Goal: Task Accomplishment & Management: Complete application form

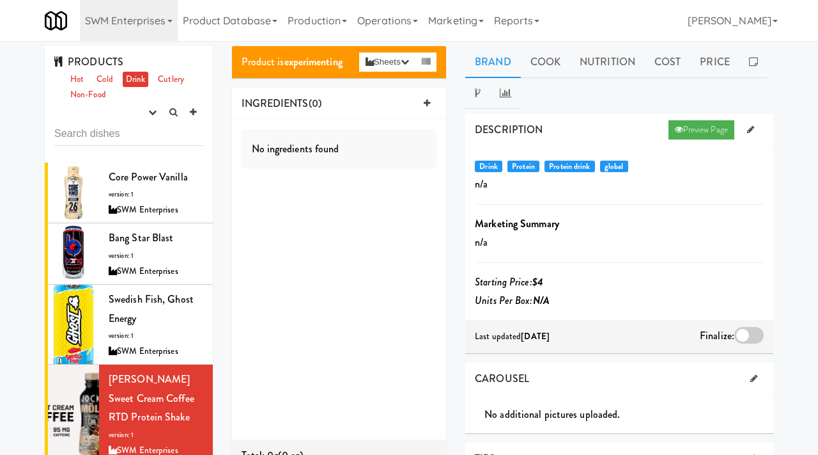
scroll to position [248, 0]
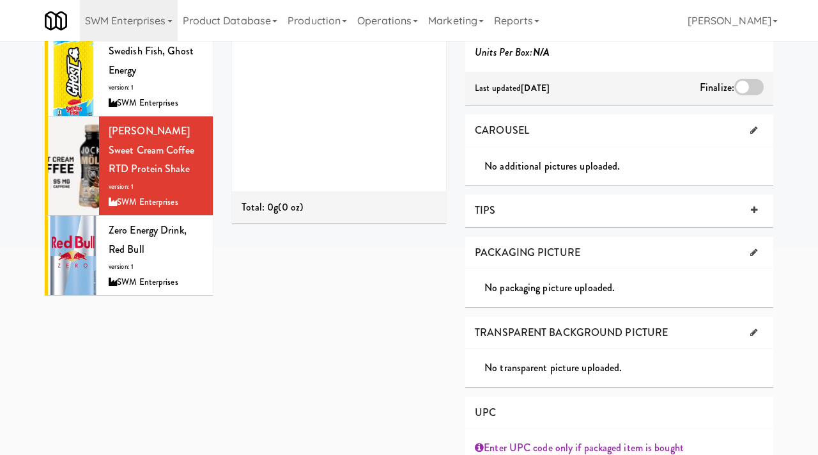
click at [168, 24] on link "SWM Enterprises" at bounding box center [129, 20] width 98 height 41
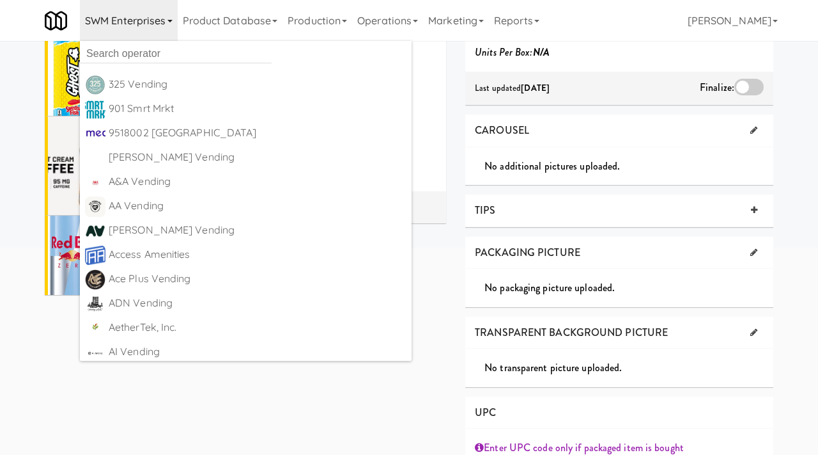
click at [456, 348] on div "Brand Cook Nutrition Cost Price DESCRIPTION Preview Page Drink Protein Protein …" at bounding box center [619, 189] width 327 height 782
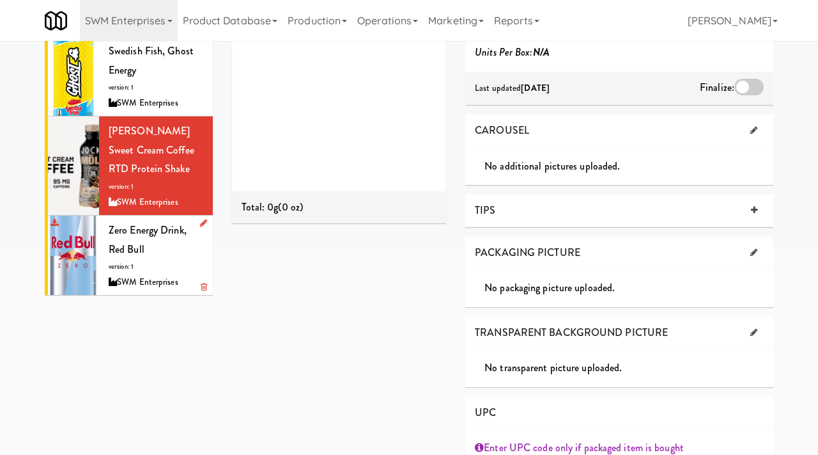
click at [137, 239] on div "Zero Energy Drink, Red Bull version: 1 SWM Enterprises" at bounding box center [156, 255] width 95 height 69
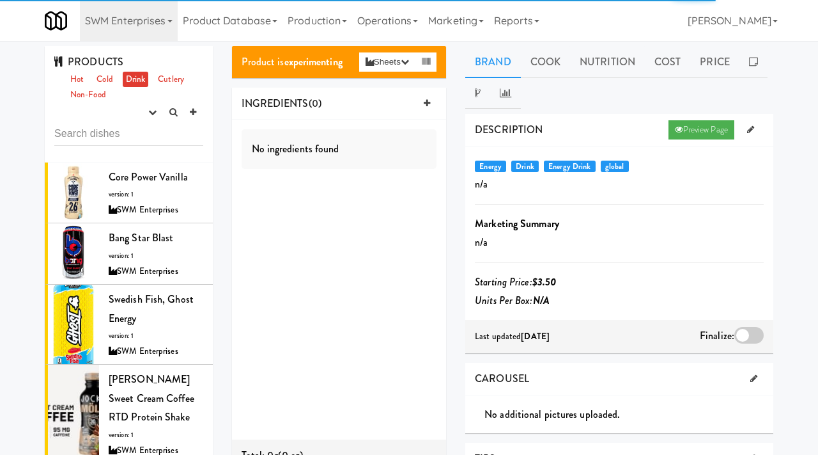
scroll to position [1, 0]
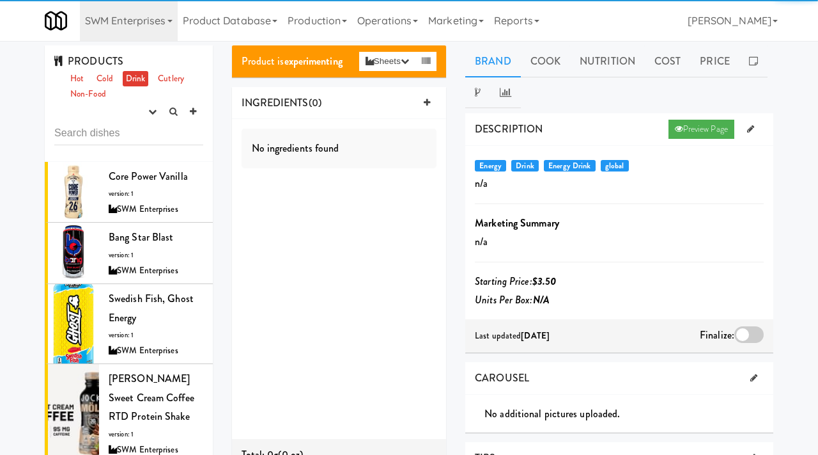
click at [525, 219] on b "Marketing Summary" at bounding box center [517, 222] width 84 height 15
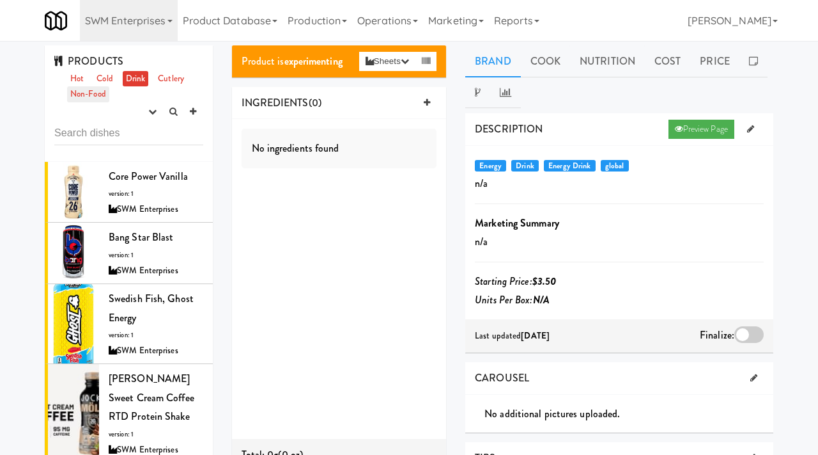
click at [89, 97] on link "Non-Food" at bounding box center [88, 94] width 42 height 16
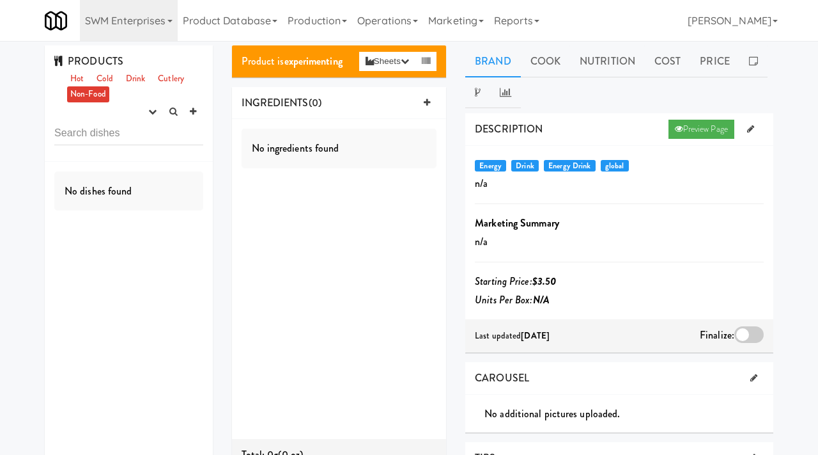
click at [121, 42] on div "PRODUCTS Hot Cold Drink Cutlery Non-Food experimenting finalized shipped discon…" at bounding box center [409, 433] width 818 height 787
click at [125, 30] on link "SWM Enterprises" at bounding box center [129, 20] width 98 height 41
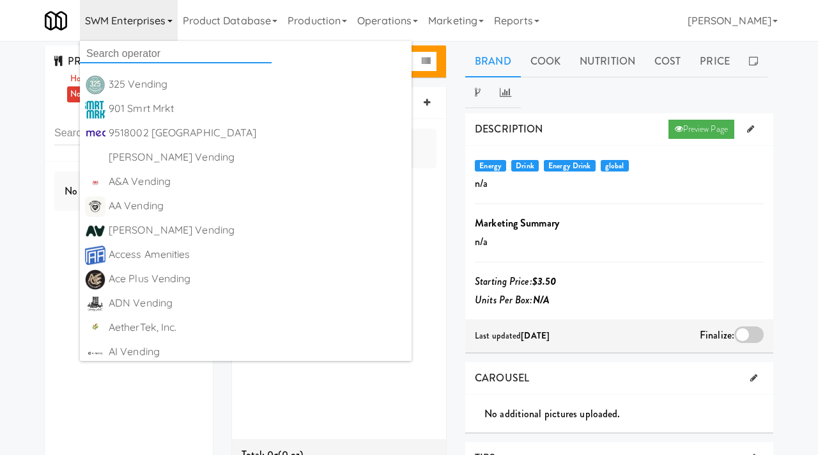
click at [124, 49] on input "text" at bounding box center [176, 53] width 192 height 19
type input "instave"
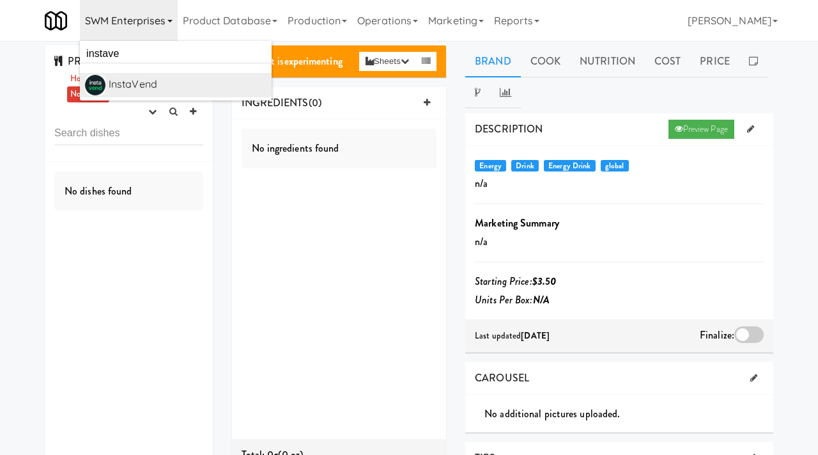
click at [142, 84] on div "InstaVend" at bounding box center [188, 84] width 158 height 19
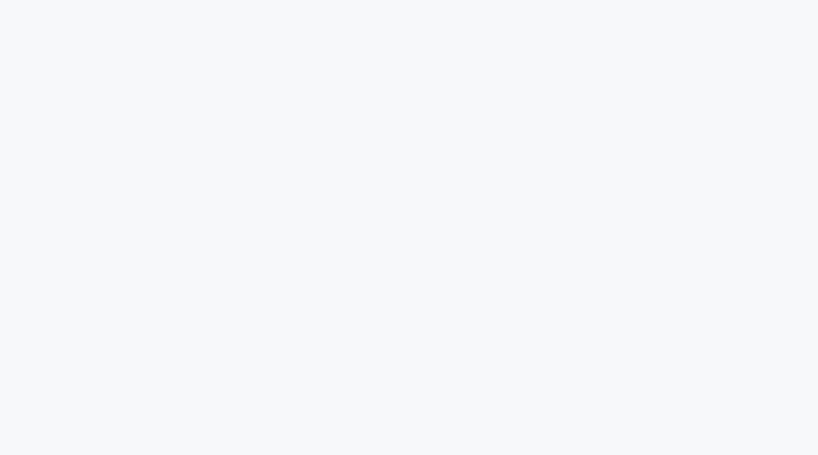
scroll to position [1, 0]
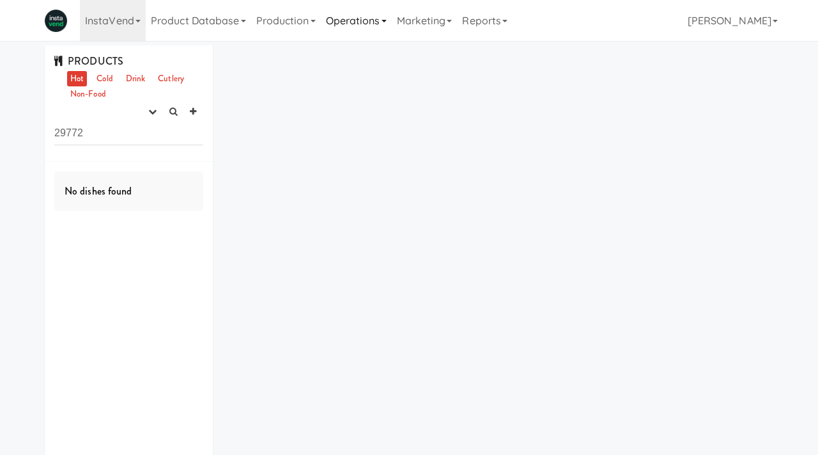
click at [364, 21] on link "Operations" at bounding box center [356, 20] width 71 height 41
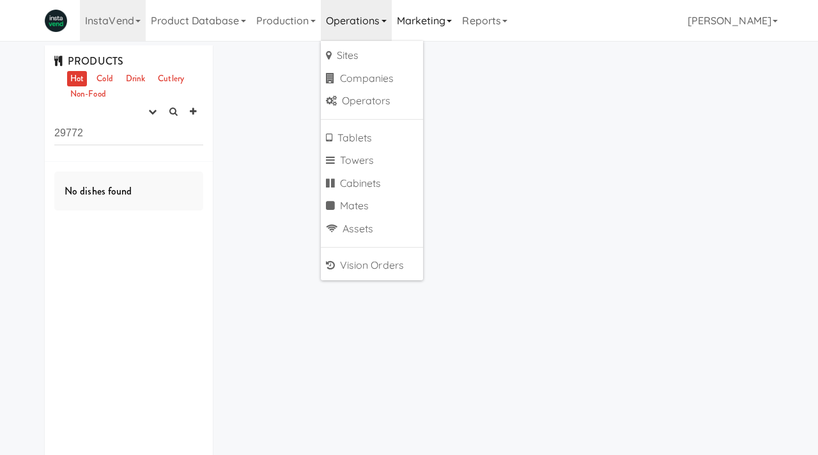
click at [434, 17] on link "Marketing" at bounding box center [425, 20] width 66 height 41
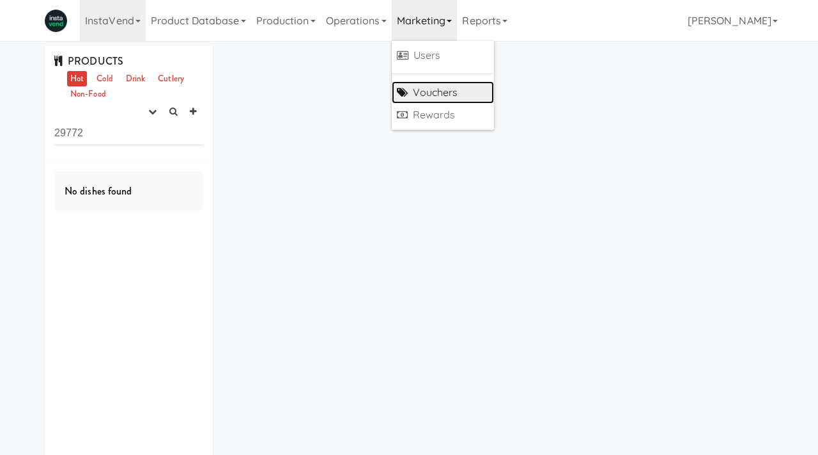
click at [434, 97] on link "Vouchers" at bounding box center [443, 92] width 102 height 23
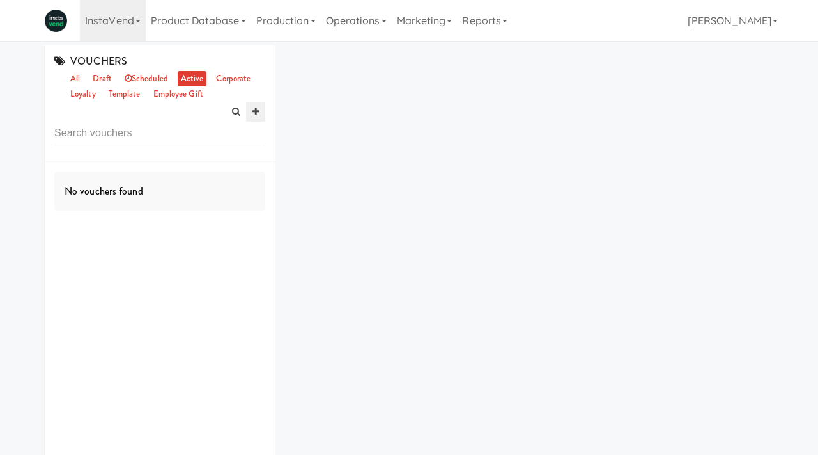
click at [254, 114] on icon at bounding box center [256, 111] width 6 height 8
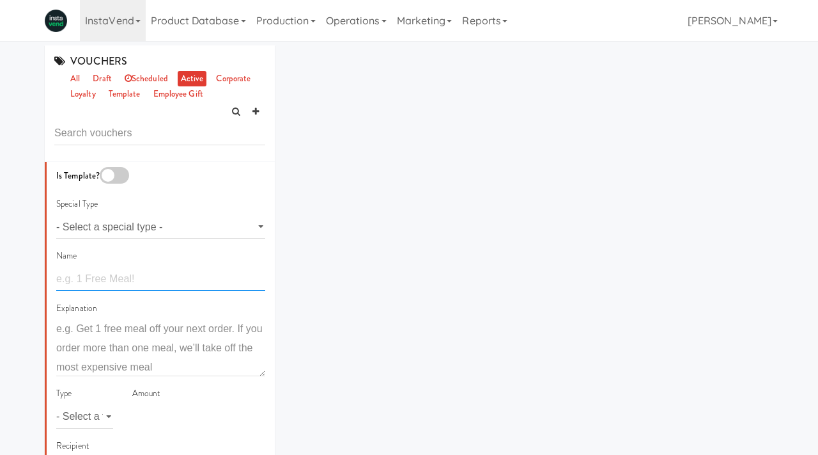
click at [102, 270] on input "text" at bounding box center [160, 279] width 209 height 24
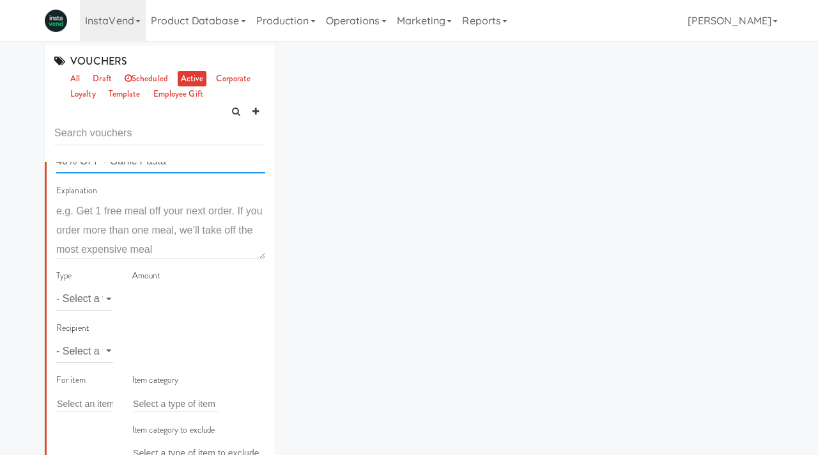
scroll to position [118, 0]
type input "40% OFF - Garlic Pasta"
click at [89, 295] on select "- Select a type - meal item percent amount daily amount daily meal daily item p…" at bounding box center [84, 298] width 57 height 24
select select "string:percent"
click at [56, 286] on select "- Select a type - meal item percent amount daily amount daily meal daily item p…" at bounding box center [84, 298] width 57 height 24
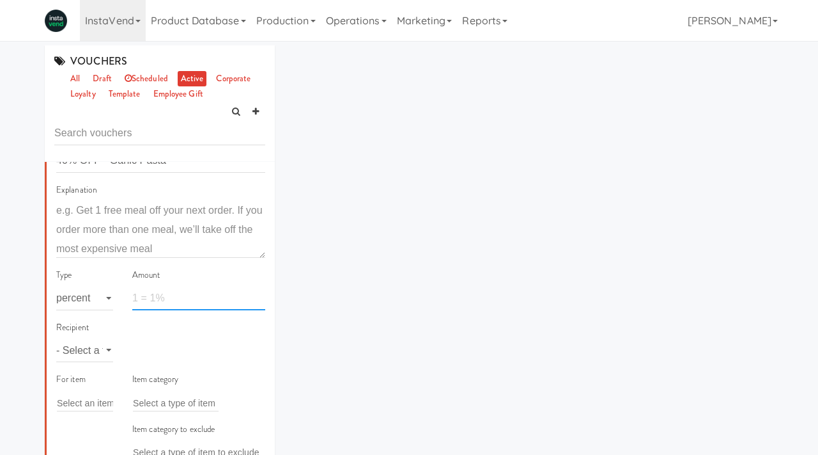
click at [169, 303] on input "number" at bounding box center [198, 298] width 133 height 24
type input "40"
click at [84, 350] on select "- Select a type - user site company" at bounding box center [84, 350] width 57 height 24
select select "string:site"
click at [56, 338] on select "- Select a type - user site company" at bounding box center [84, 350] width 57 height 24
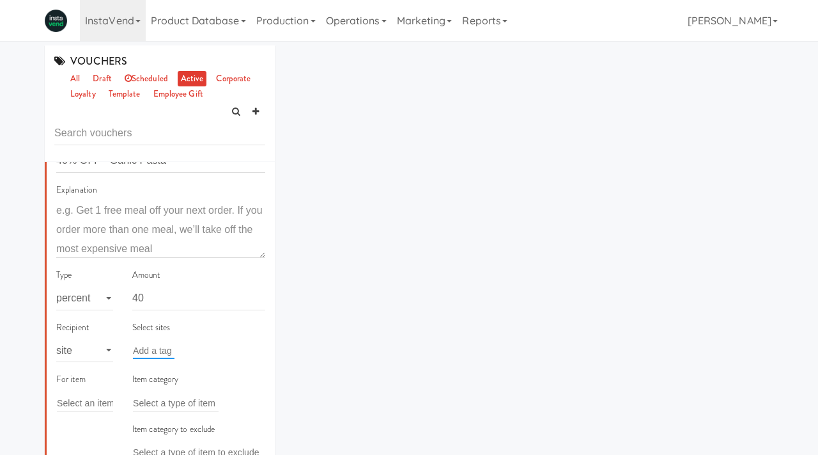
click at [153, 352] on input "text" at bounding box center [154, 350] width 42 height 17
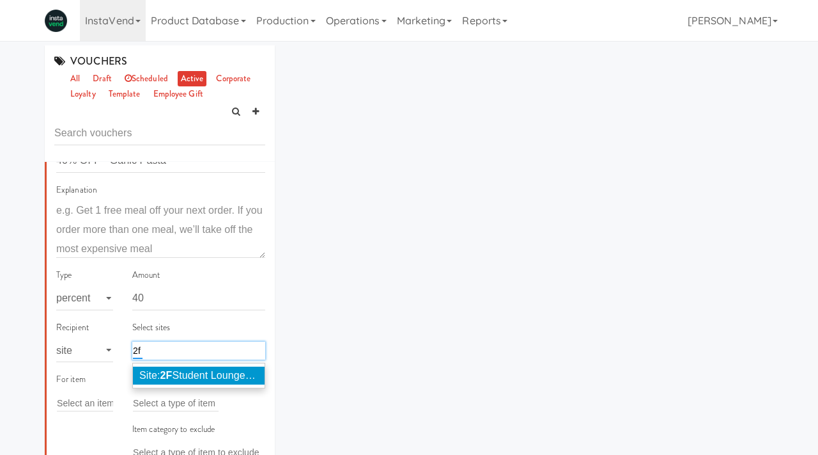
type input "2f"
click at [162, 375] on span "Site: 2F Student Lounge (STUDE528)" at bounding box center [223, 375] width 168 height 11
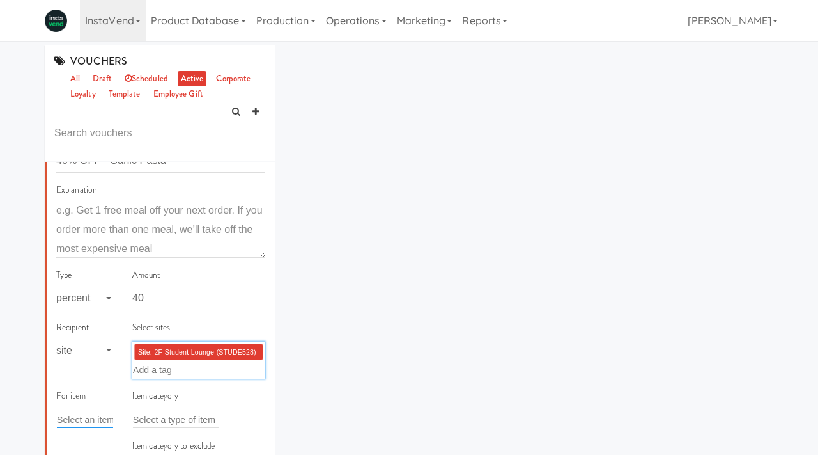
click at [71, 416] on input "text" at bounding box center [87, 419] width 60 height 17
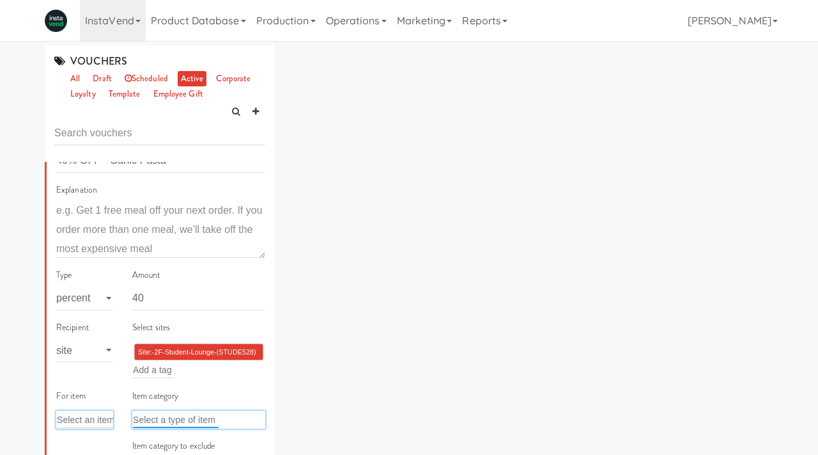
click at [167, 422] on input "text" at bounding box center [176, 419] width 86 height 17
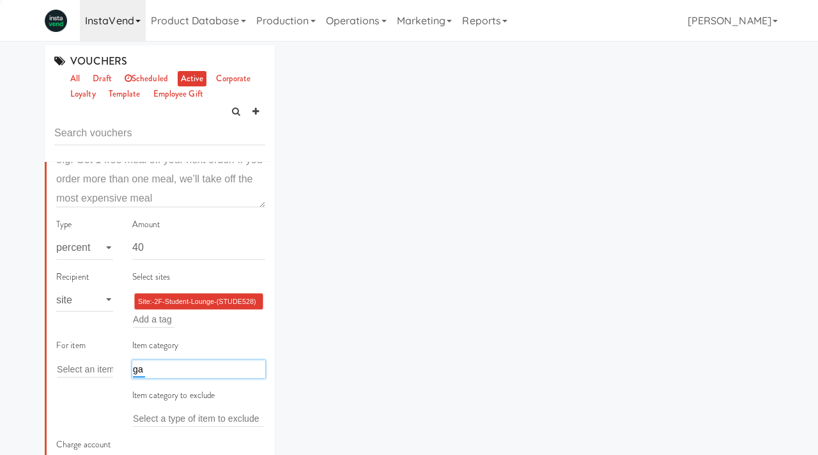
type input "g"
paste input "Pasta [Veget]"
type input "Garlic Pesto Pasta [Veget]"
click at [77, 368] on input "text" at bounding box center [87, 369] width 60 height 17
click at [219, 372] on input "Garlic Pesto Pasta [Veget]" at bounding box center [186, 369] width 107 height 17
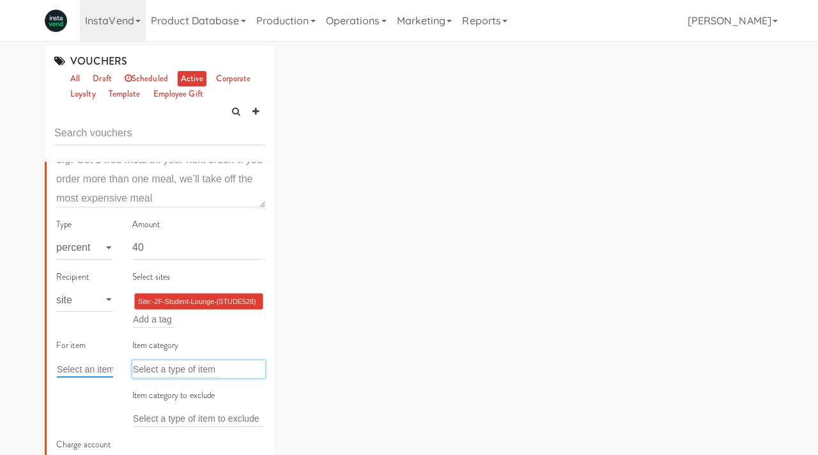
click at [87, 367] on input "text" at bounding box center [87, 369] width 60 height 17
paste input "Garlic Pesto Pasta [Veget]"
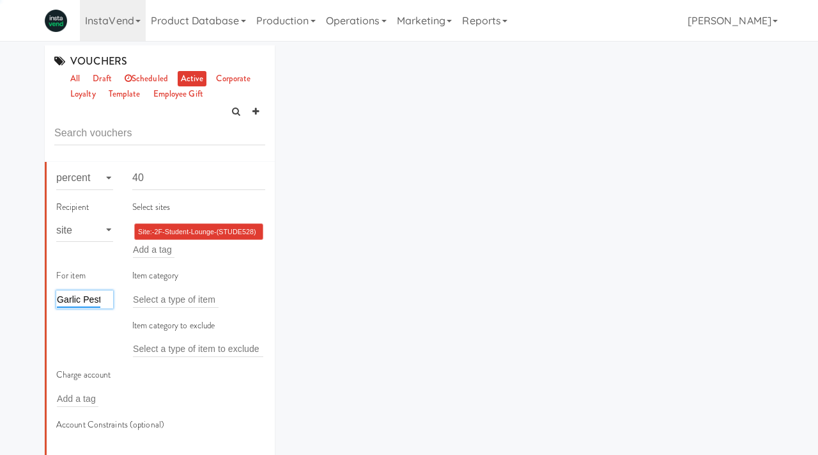
type input "Garlic Pesto"
paste input "Garlic Pesto Pasta [Veget]"
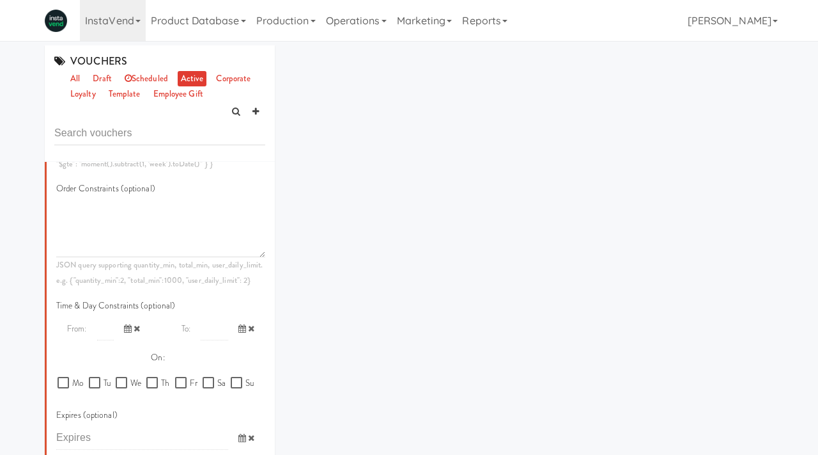
scroll to position [644, 0]
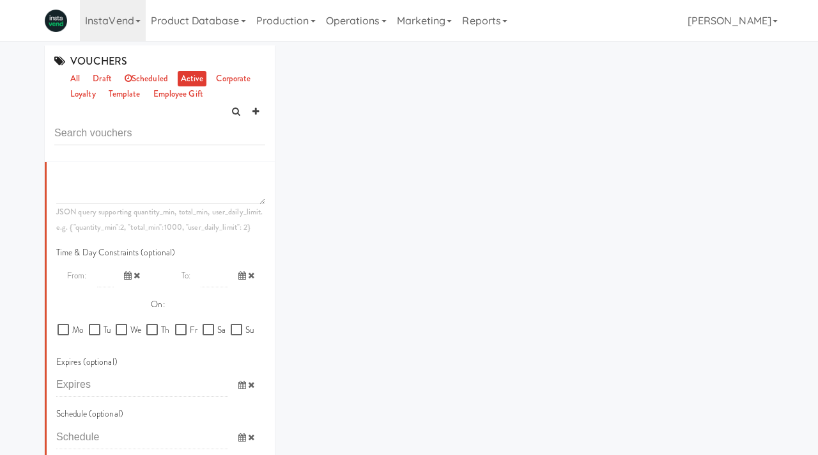
type input "Garlic Pesto Pasta [Veget]"
click at [153, 336] on label "Th" at bounding box center [157, 330] width 23 height 16
click at [153, 335] on input "Th" at bounding box center [153, 330] width 15 height 10
checkbox input "true"
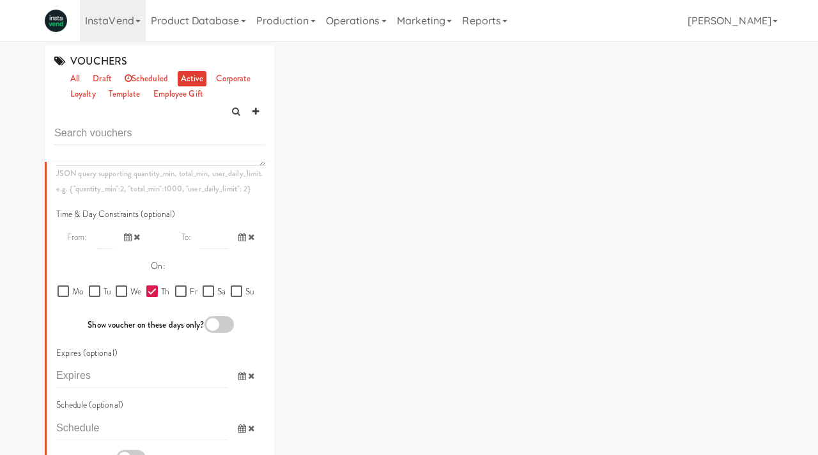
scroll to position [685, 0]
click at [217, 321] on div at bounding box center [219, 321] width 29 height 17
click at [0, 0] on input "checkbox" at bounding box center [0, 0] width 0 height 0
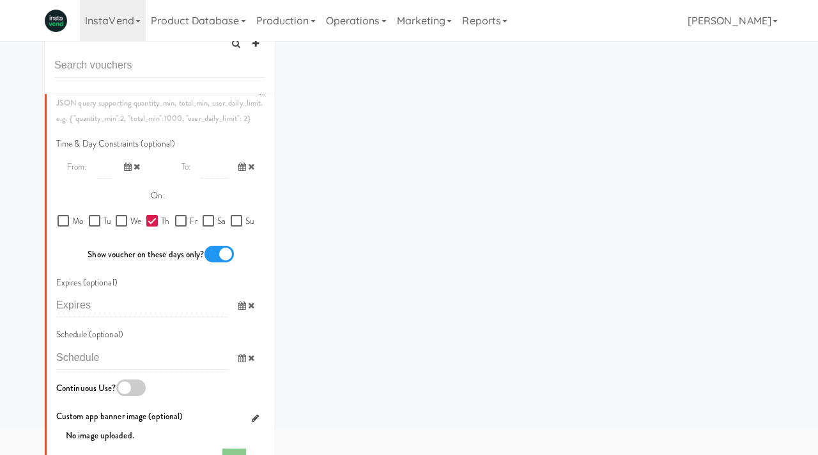
scroll to position [91, 0]
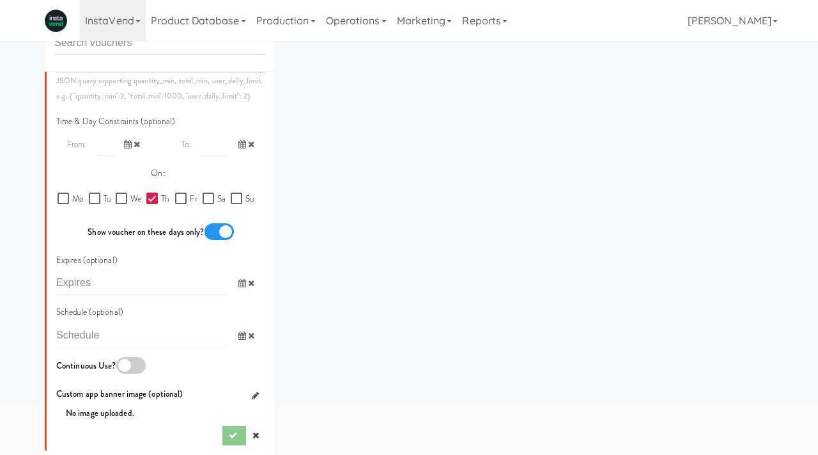
click at [134, 364] on div at bounding box center [130, 365] width 29 height 17
click at [0, 0] on input "checkbox" at bounding box center [0, 0] width 0 height 0
click at [237, 333] on span at bounding box center [246, 336] width 37 height 24
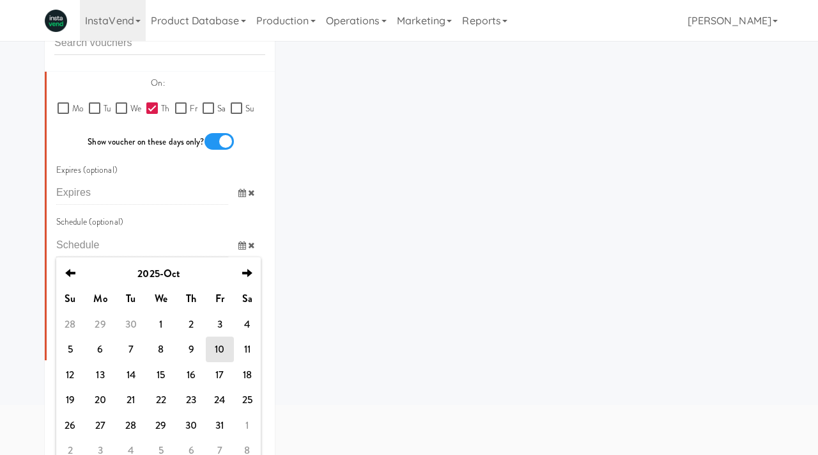
scroll to position [786, 0]
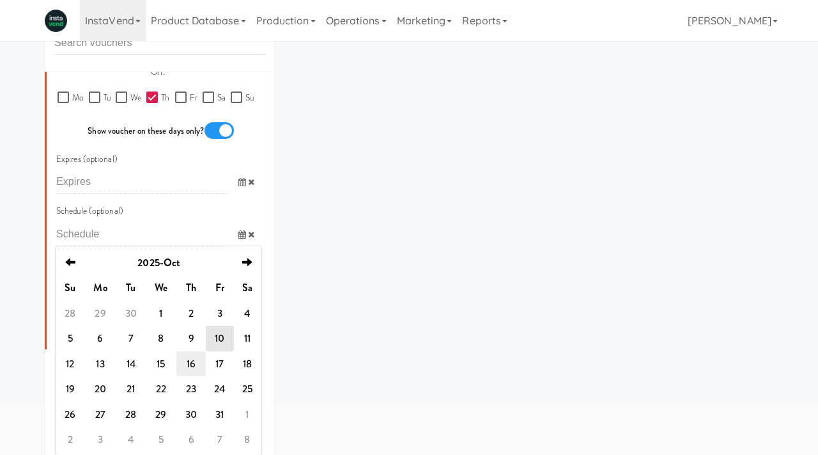
click at [198, 364] on td "16" at bounding box center [190, 364] width 29 height 26
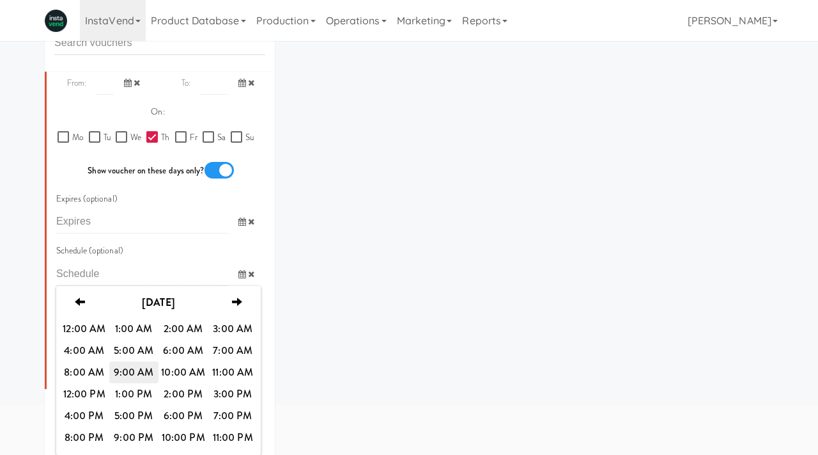
scroll to position [101, 0]
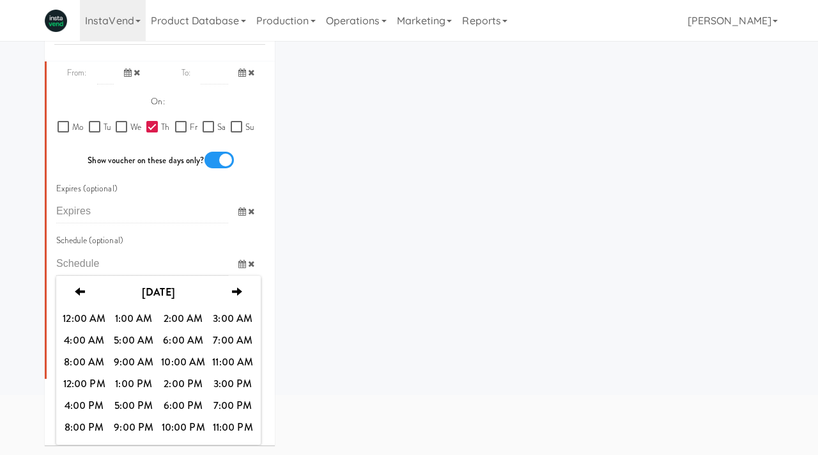
click at [358, 229] on div "VOUCHERS all draft scheduled active corporate loyalty template employee gift Is…" at bounding box center [409, 200] width 748 height 510
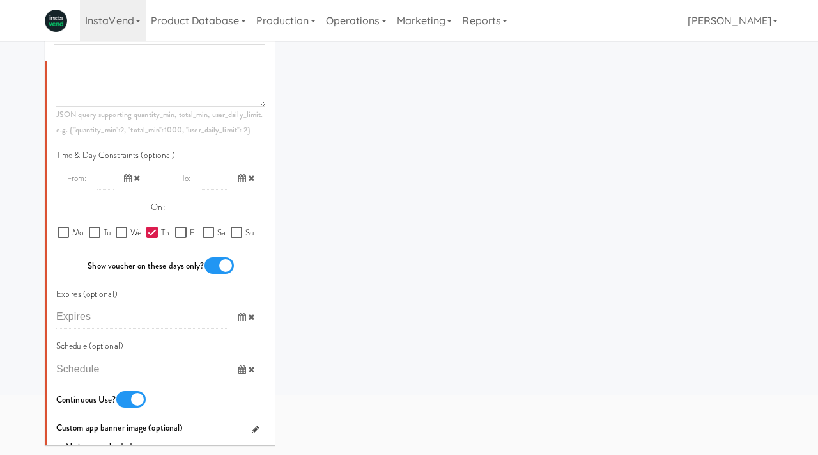
scroll to position [639, 0]
click at [126, 178] on icon at bounding box center [128, 179] width 8 height 8
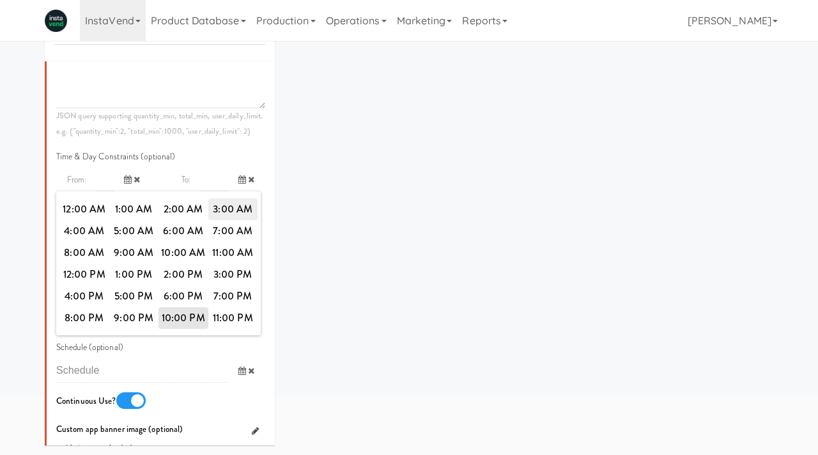
click at [230, 203] on span "3:00 AM" at bounding box center [233, 209] width 50 height 22
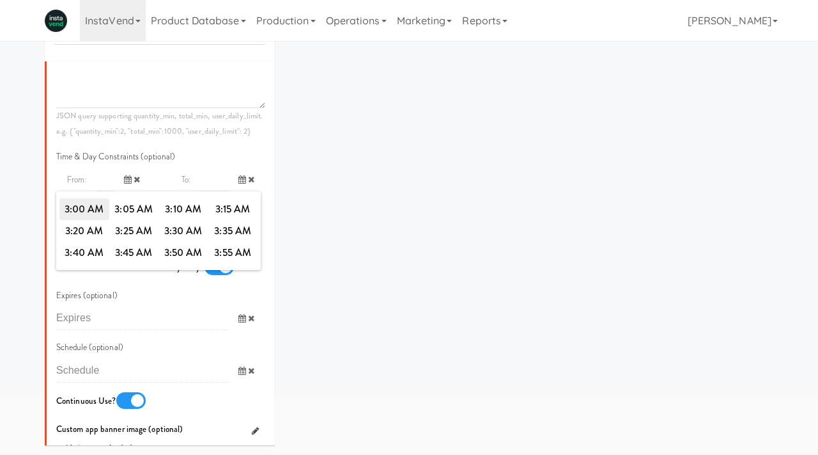
click at [91, 214] on span "3:00 AM" at bounding box center [84, 209] width 50 height 22
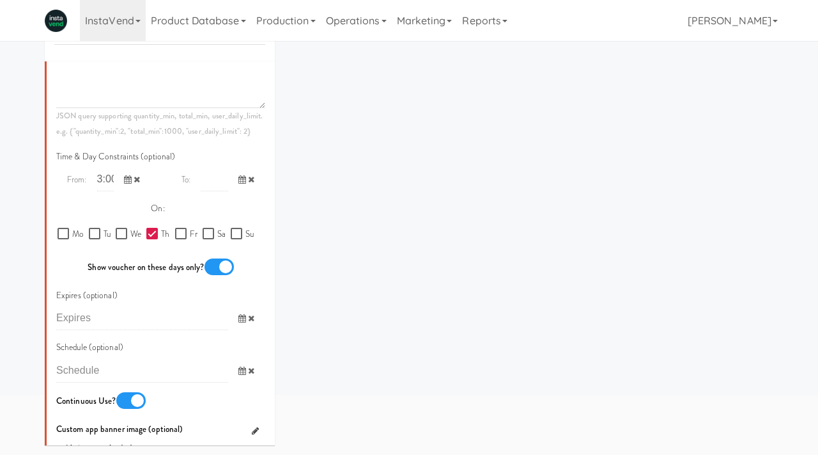
click at [241, 184] on icon at bounding box center [243, 179] width 8 height 8
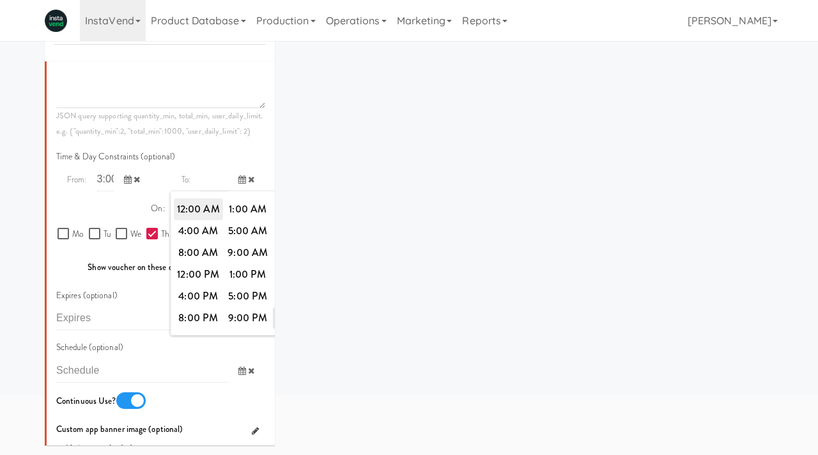
click at [207, 216] on span "12:00 AM" at bounding box center [199, 209] width 50 height 22
click at [192, 214] on span "12:00 AM" at bounding box center [199, 209] width 50 height 22
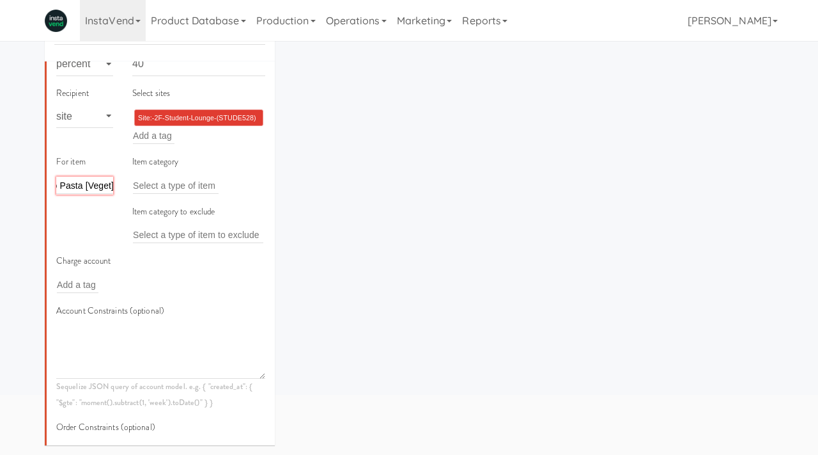
scroll to position [185, 0]
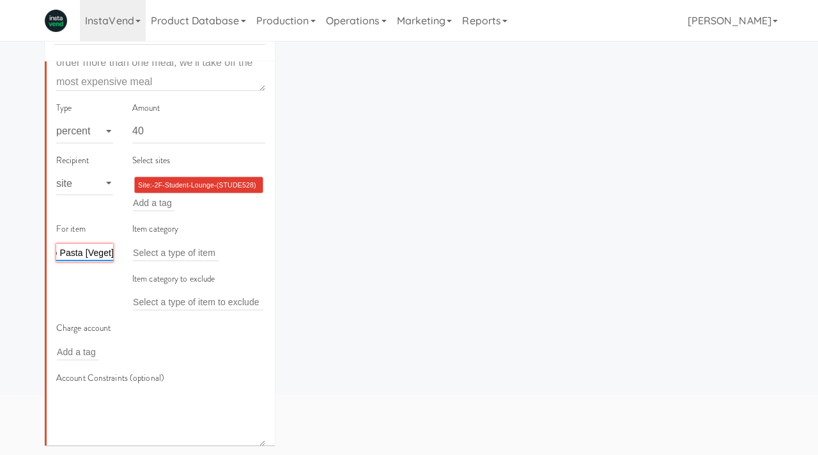
click at [88, 247] on input "Garlic Pesto Pasta [Veget]" at bounding box center [61, 252] width 107 height 17
type input "g"
paste input "Pesto Pasta"
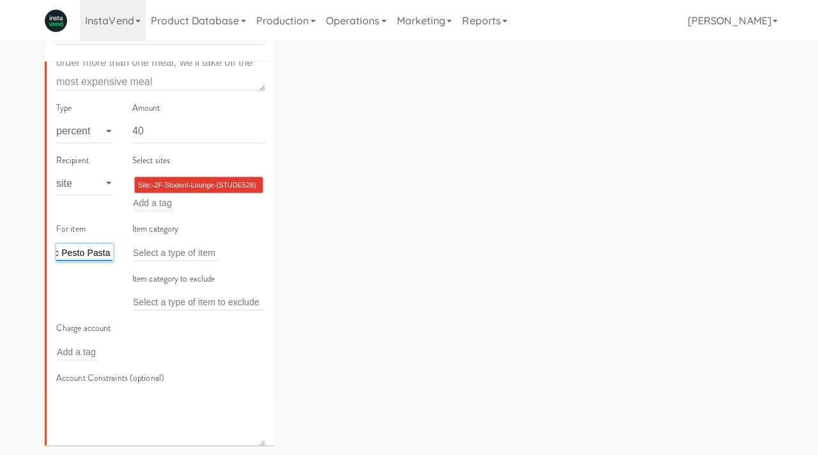
type input "Garlic Pesto Pasta"
click at [203, 23] on link "Product Database" at bounding box center [199, 20] width 106 height 41
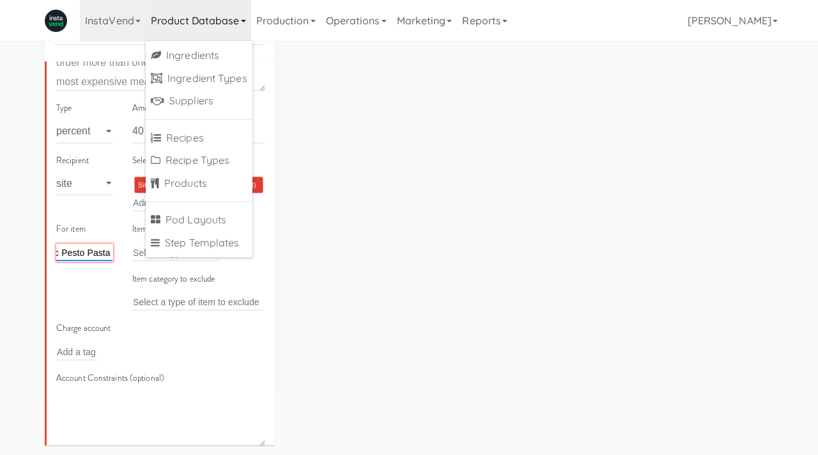
click at [90, 249] on input "Garlic Pesto Pasta" at bounding box center [73, 252] width 77 height 17
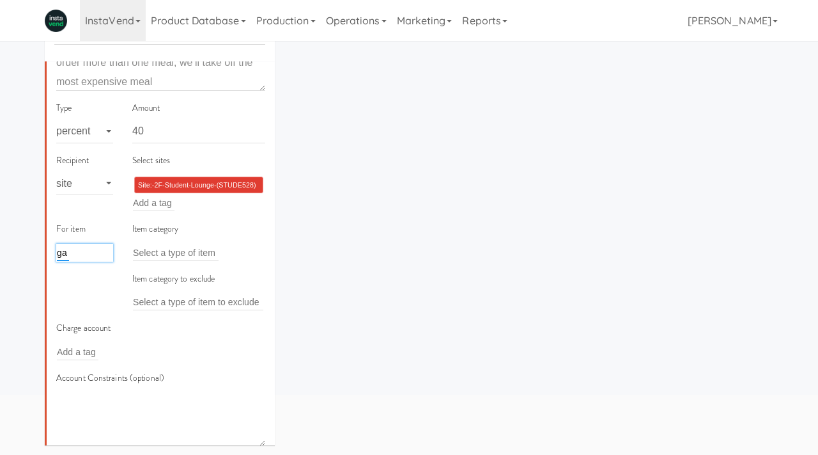
scroll to position [0, 0]
type input "garlic"
click at [93, 279] on span "Garlic Pesto Pasta [Veget]" at bounding box center [123, 277] width 120 height 11
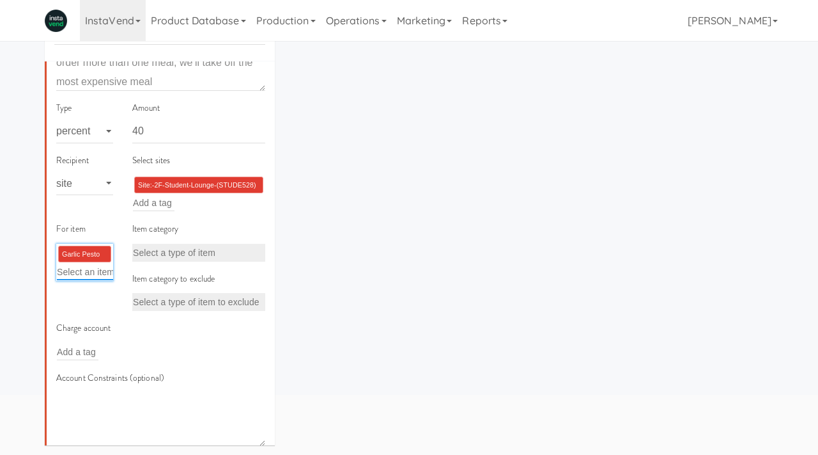
scroll to position [0, 1]
click at [338, 291] on div "VOUCHERS all draft scheduled active corporate loyalty template employee gift Is…" at bounding box center [409, 200] width 748 height 510
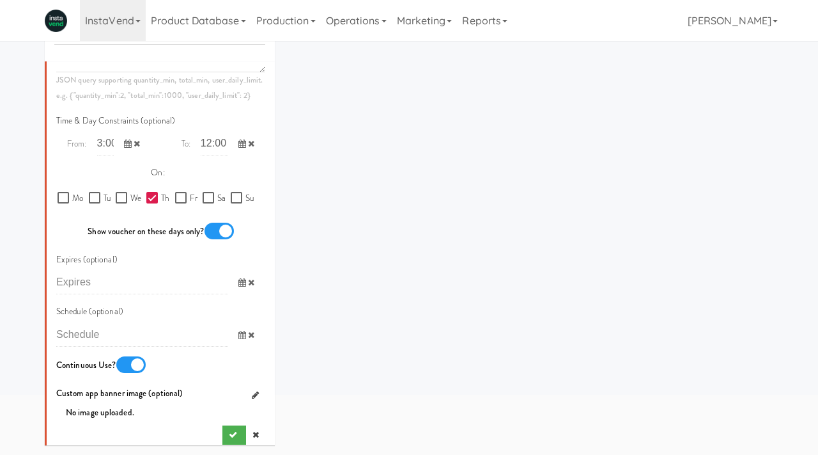
scroll to position [685, 0]
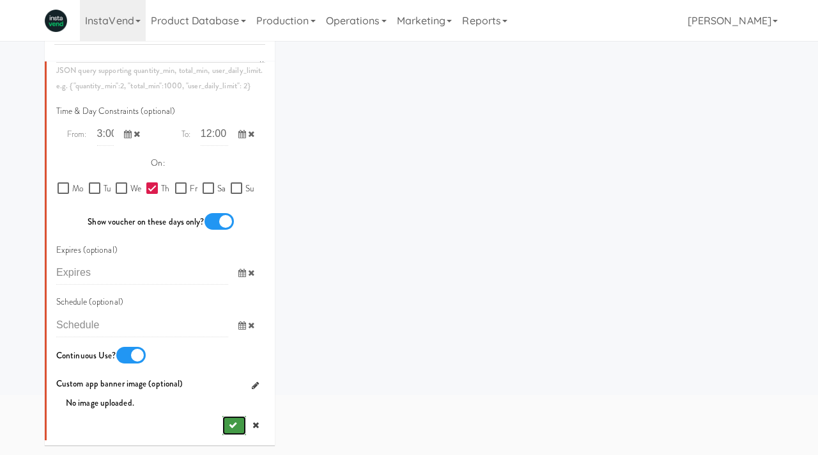
click at [229, 423] on icon "submit" at bounding box center [233, 425] width 8 height 8
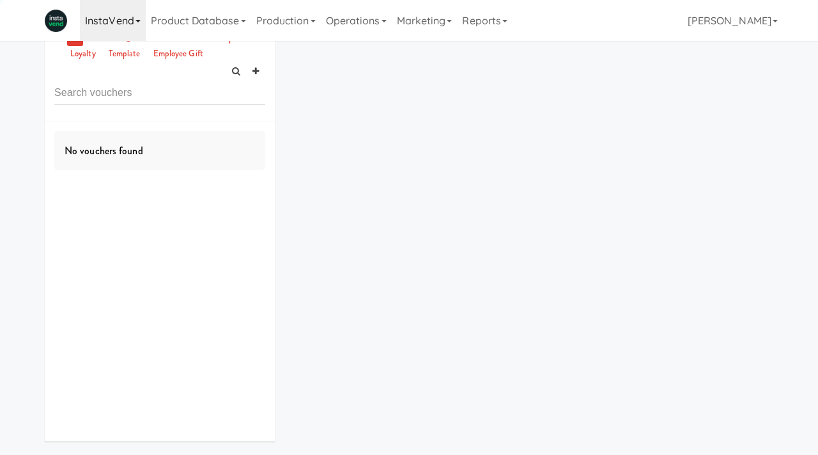
scroll to position [0, 0]
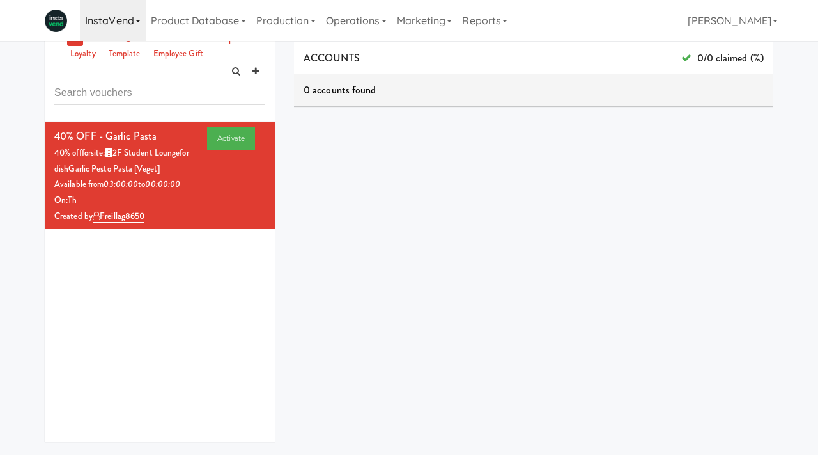
scroll to position [101, 0]
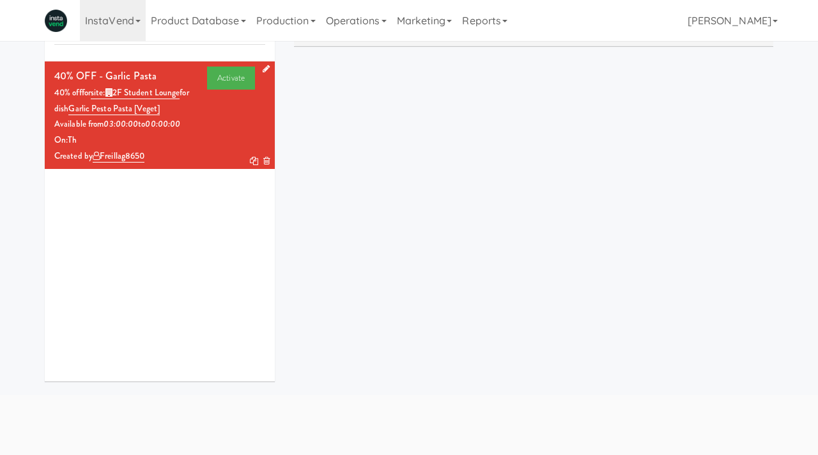
click at [252, 159] on icon at bounding box center [254, 161] width 8 height 8
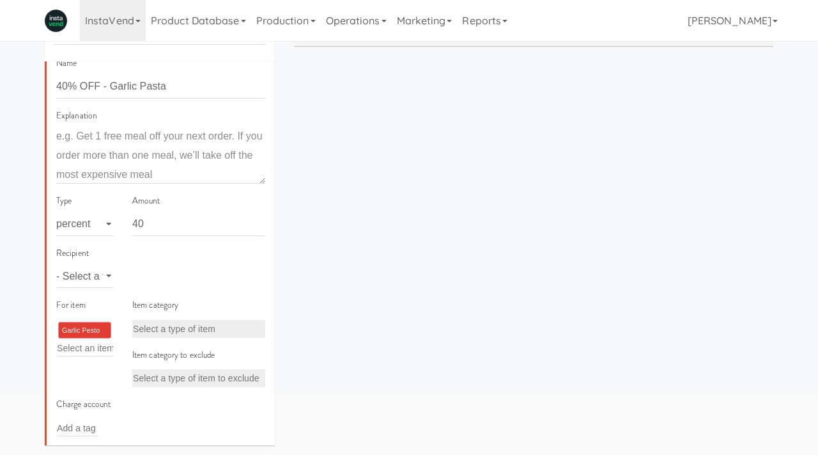
scroll to position [113, 0]
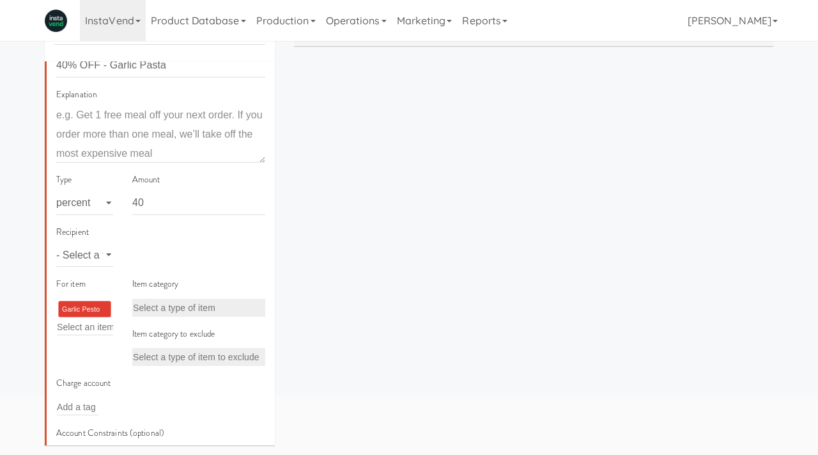
click at [106, 313] on li "Garlic Pesto Pasta [Veget] ×" at bounding box center [84, 309] width 53 height 17
type input "="
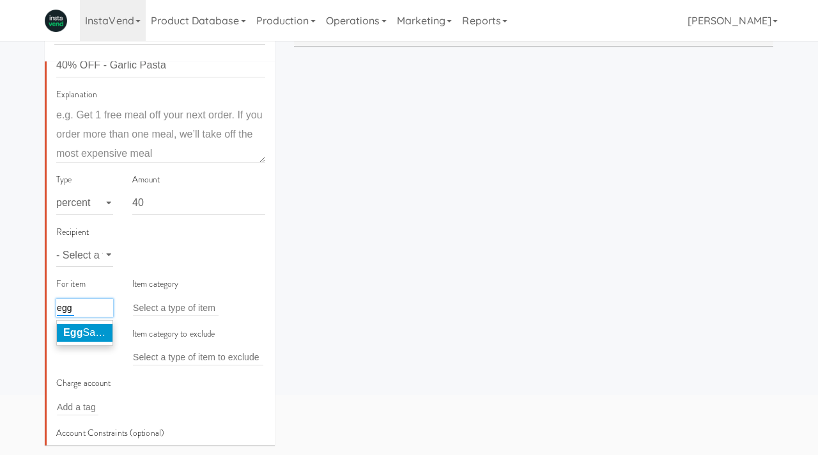
type input "egg"
click at [80, 339] on li "Egg Salad Sandwich [Veget]" at bounding box center [85, 333] width 56 height 18
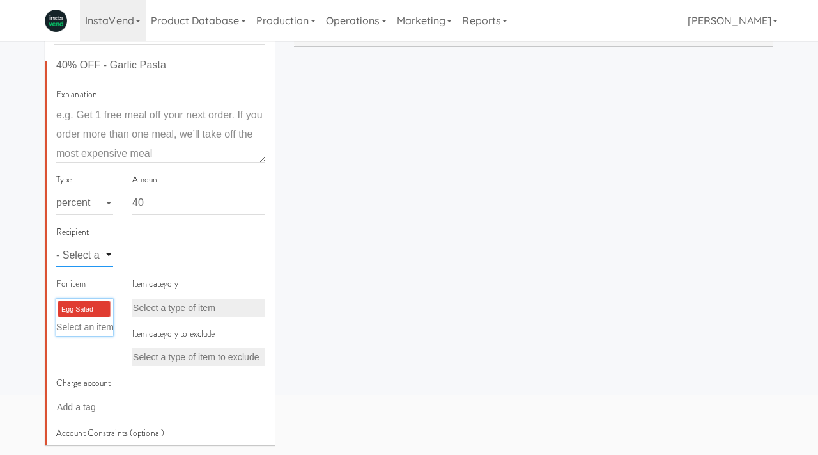
click at [90, 257] on select "- Select a type - user site company" at bounding box center [84, 255] width 57 height 24
select select "string:site"
click at [56, 243] on select "- Select a type - user site company" at bounding box center [84, 255] width 57 height 24
click at [156, 256] on input "text" at bounding box center [154, 255] width 42 height 17
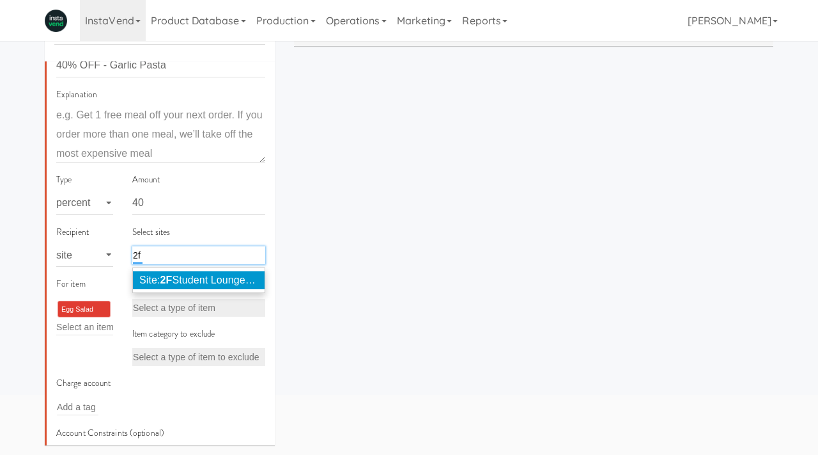
type input "2f"
click at [182, 276] on span "Site: 2F Student Lounge (STUDE528)" at bounding box center [223, 279] width 168 height 11
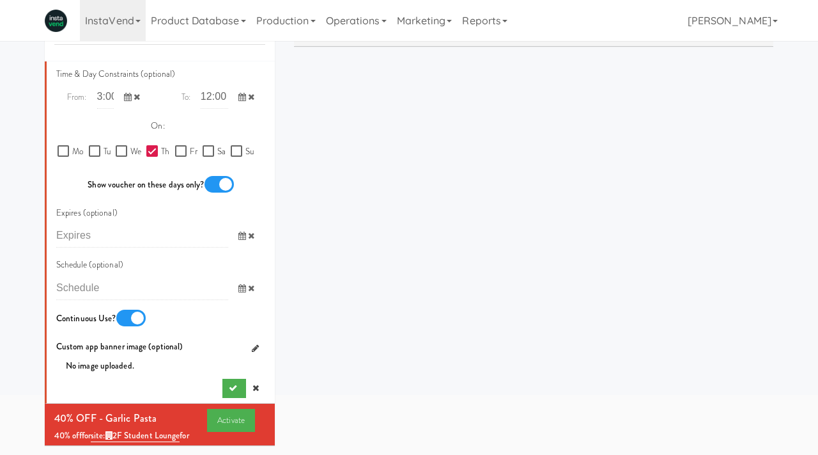
scroll to position [744, 0]
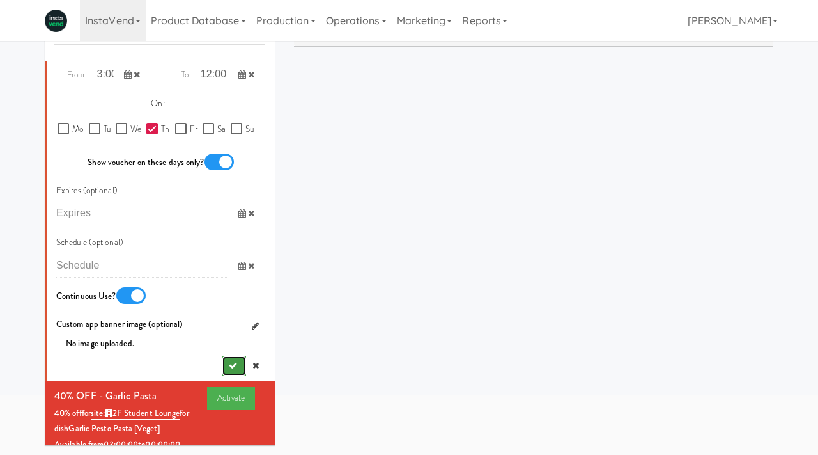
click at [228, 366] on button "submit" at bounding box center [235, 365] width 24 height 19
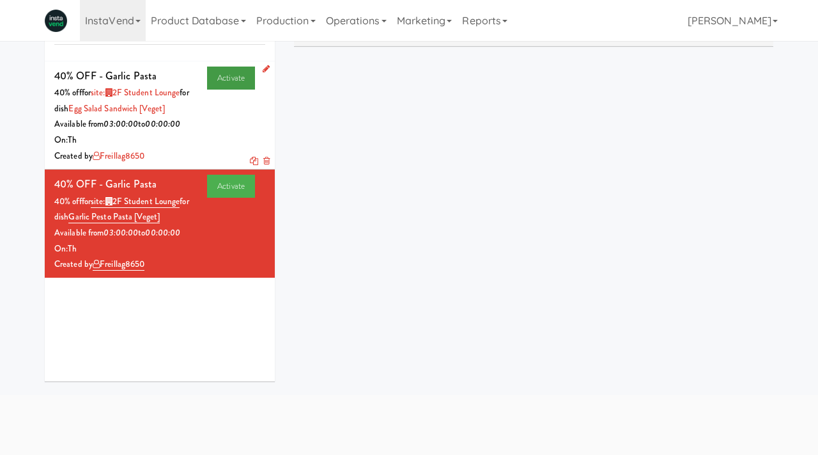
click at [229, 85] on link "Activate" at bounding box center [231, 78] width 48 height 23
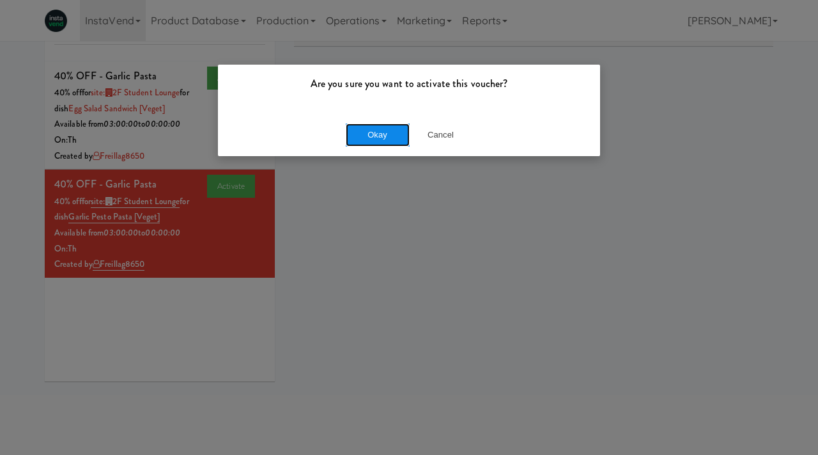
click at [392, 132] on button "Okay" at bounding box center [378, 134] width 64 height 23
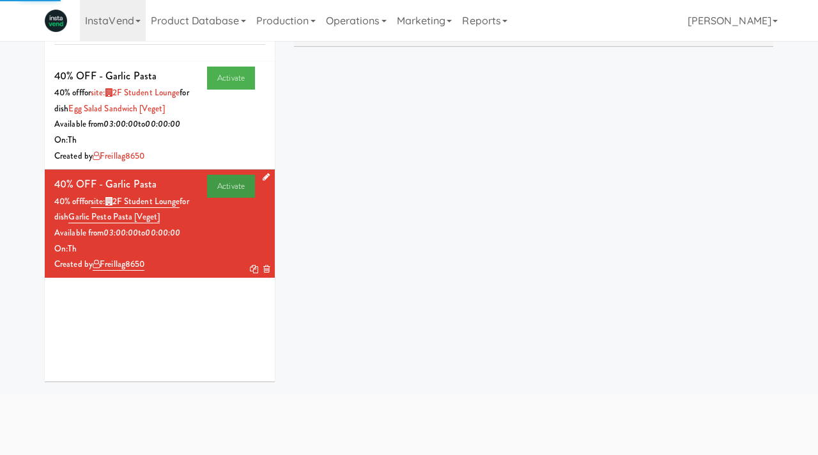
click at [222, 185] on link "Activate" at bounding box center [231, 186] width 48 height 23
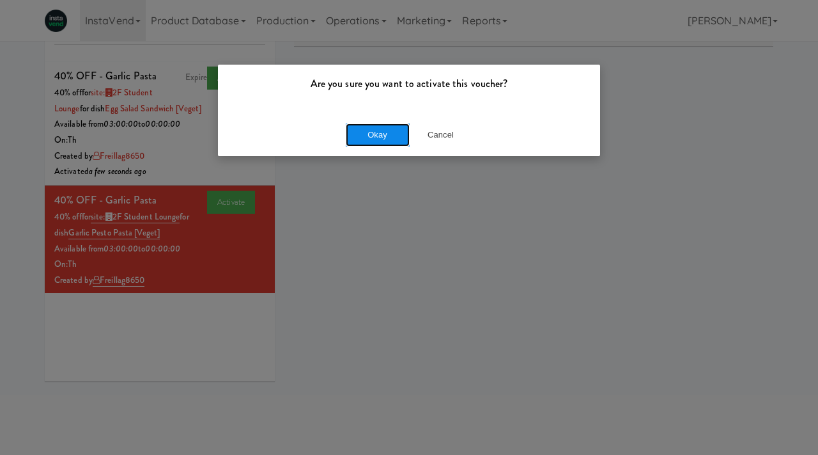
click at [376, 133] on button "Okay" at bounding box center [378, 134] width 64 height 23
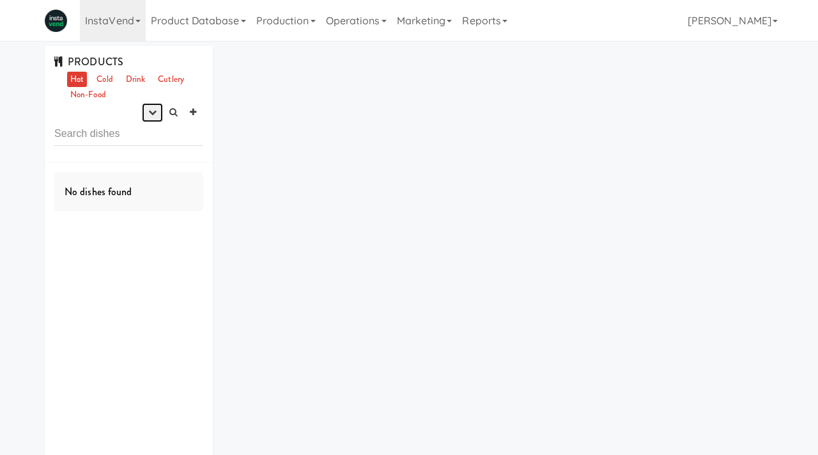
click at [152, 110] on icon "button" at bounding box center [152, 112] width 8 height 8
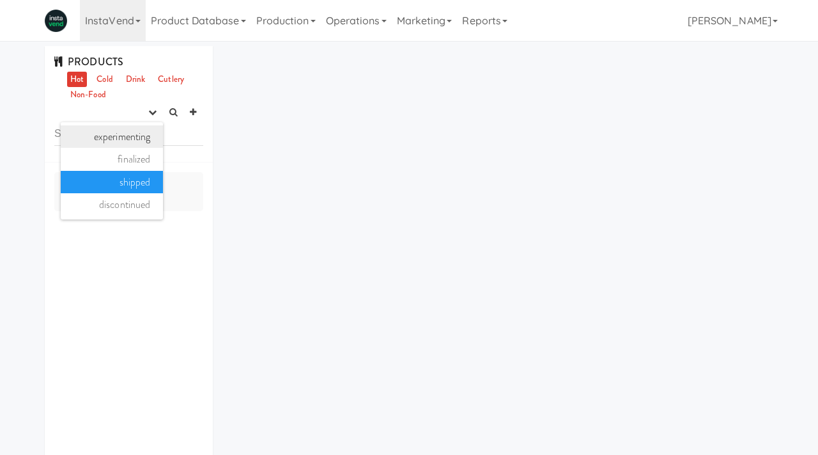
click at [131, 139] on link "experimenting" at bounding box center [112, 136] width 102 height 23
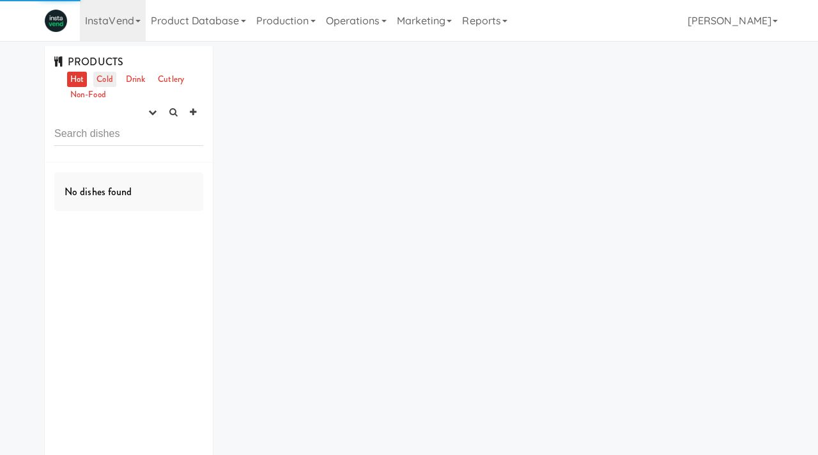
click at [105, 72] on link "Cold" at bounding box center [104, 80] width 22 height 16
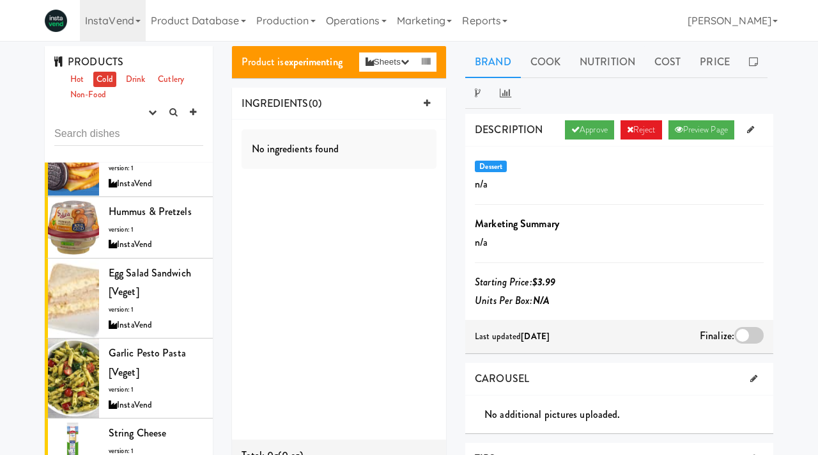
scroll to position [947, 0]
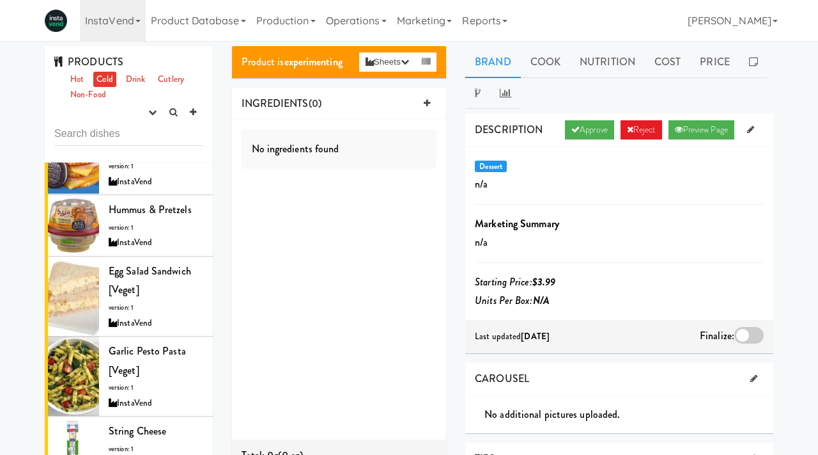
click at [137, 356] on span "Garlic Pesto Pasta [Veget]" at bounding box center [147, 360] width 77 height 34
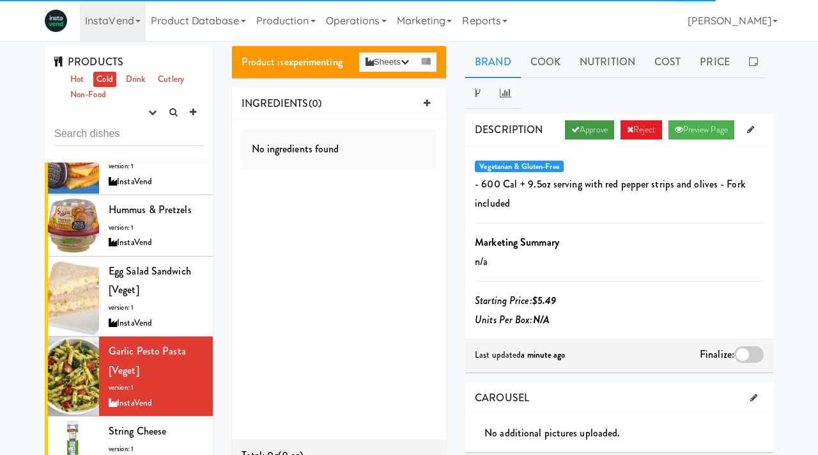
click at [579, 130] on link "Approve" at bounding box center [589, 129] width 49 height 19
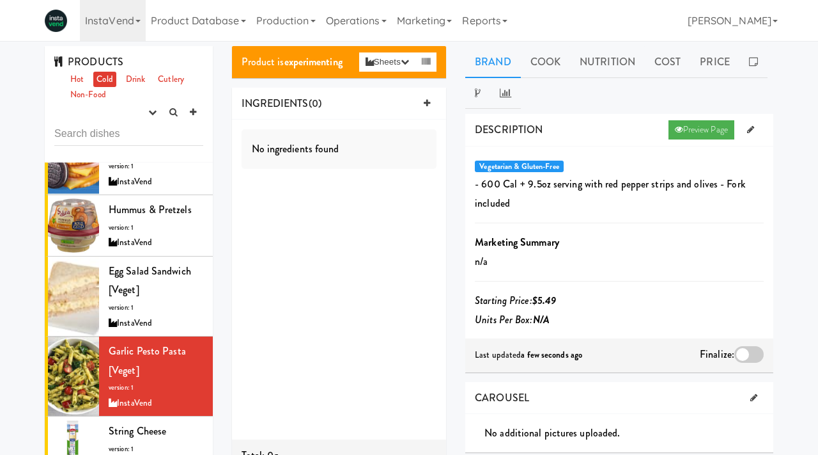
click at [746, 352] on div at bounding box center [749, 354] width 29 height 17
click at [0, 0] on input "checkbox" at bounding box center [0, 0] width 0 height 0
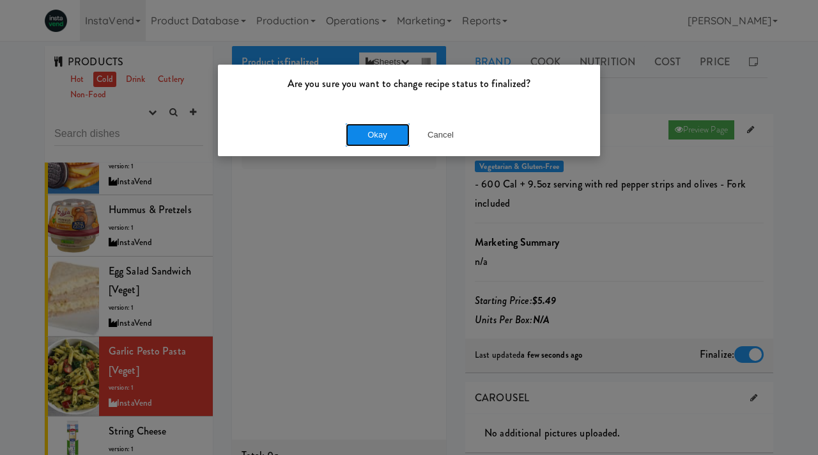
click at [382, 141] on button "Okay" at bounding box center [378, 134] width 64 height 23
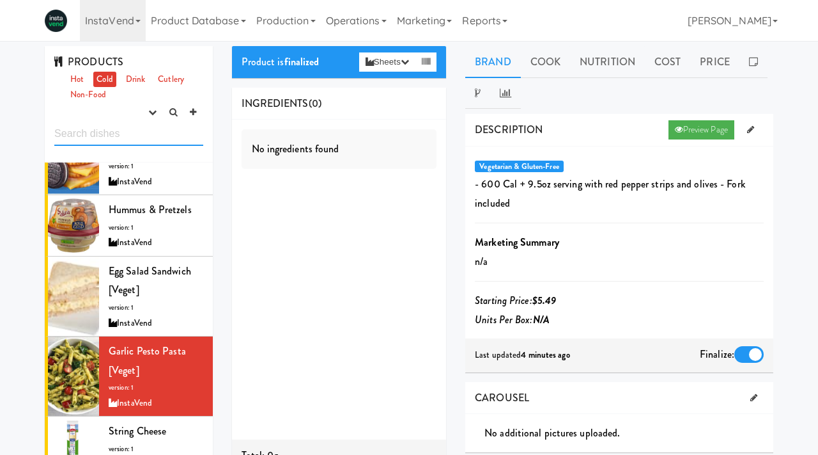
click at [125, 132] on input "text" at bounding box center [128, 134] width 149 height 24
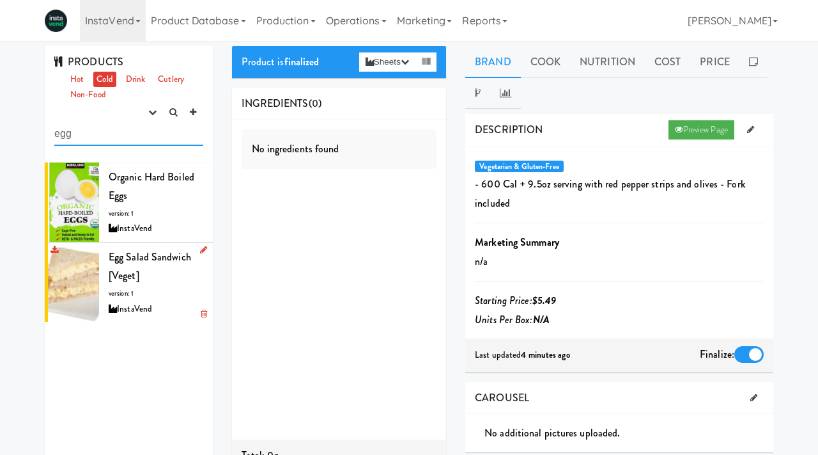
type input "egg"
click at [130, 295] on span "version: 1" at bounding box center [121, 293] width 25 height 10
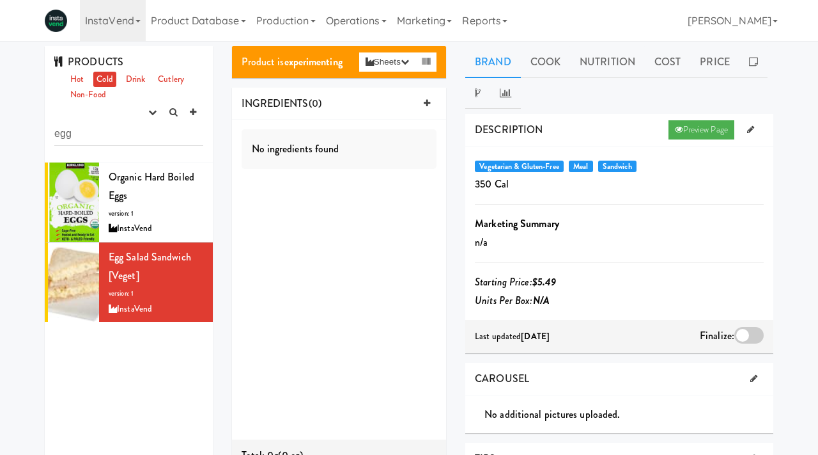
click at [748, 336] on div at bounding box center [749, 335] width 29 height 17
click at [0, 0] on input "checkbox" at bounding box center [0, 0] width 0 height 0
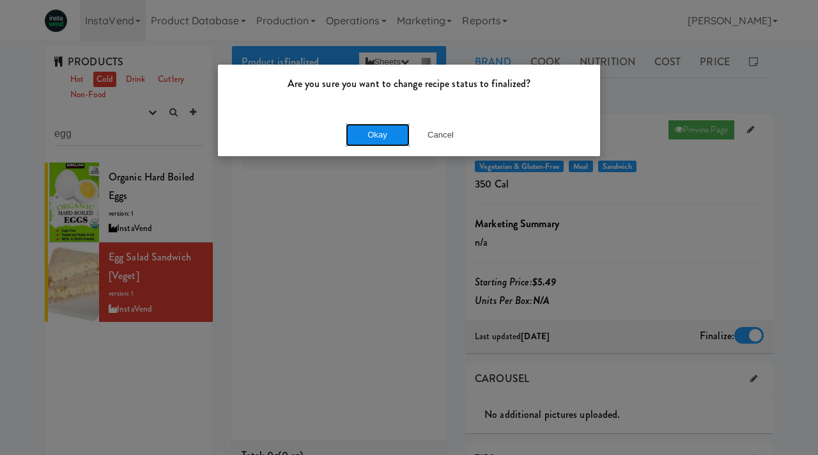
click at [368, 130] on button "Okay" at bounding box center [378, 134] width 64 height 23
